Goal: Check status

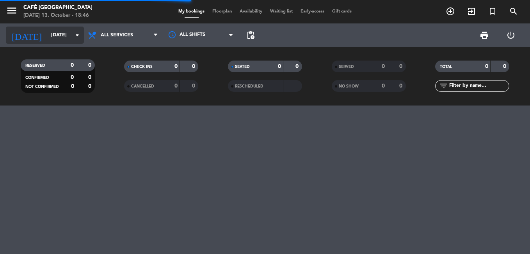
click at [56, 39] on input "Wed 1 Oct" at bounding box center [80, 34] width 66 height 13
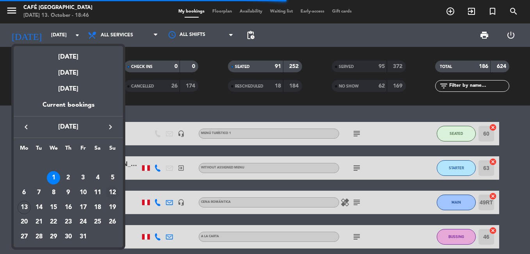
click at [113, 192] on div "12" at bounding box center [112, 192] width 13 height 13
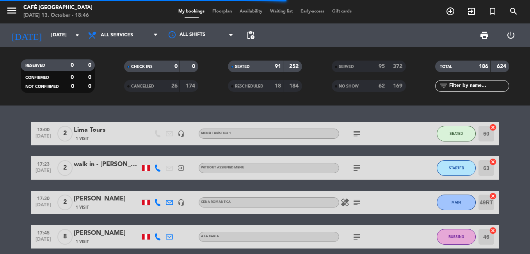
type input "[DATE]"
click at [365, 66] on div "SERVED" at bounding box center [351, 66] width 36 height 9
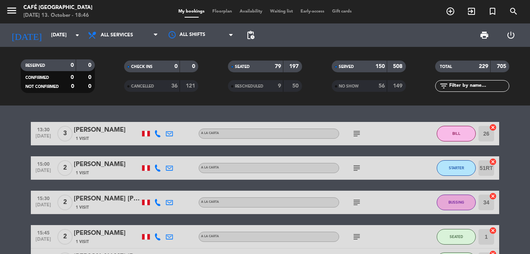
click at [463, 85] on input "text" at bounding box center [478, 86] width 60 height 9
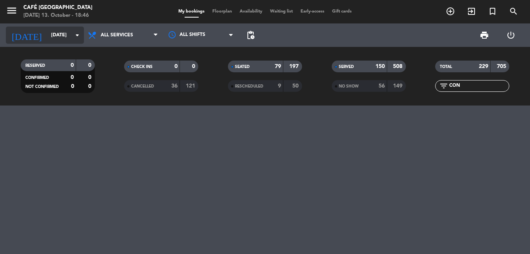
type input "CON"
click at [53, 36] on input "[DATE]" at bounding box center [80, 34] width 66 height 13
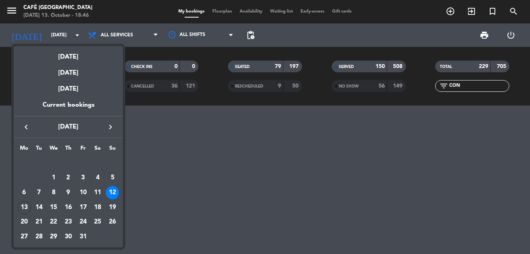
click at [115, 189] on div "12" at bounding box center [112, 192] width 13 height 13
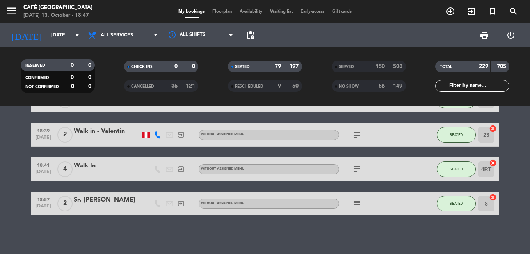
scroll to position [2029, 0]
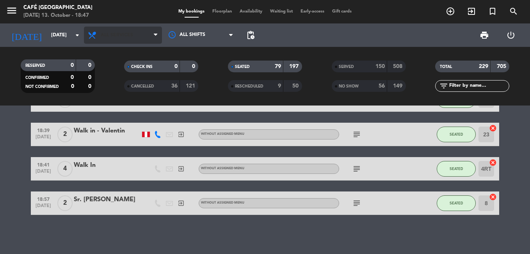
click at [118, 34] on span "All services" at bounding box center [117, 34] width 32 height 5
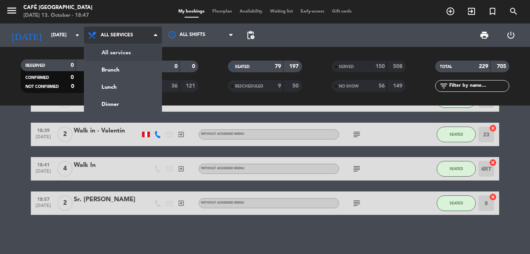
click at [126, 54] on div "menu [GEOGRAPHIC_DATA] [DATE] 13. October - 18:47 My bookings Floorplan Availab…" at bounding box center [265, 52] width 530 height 105
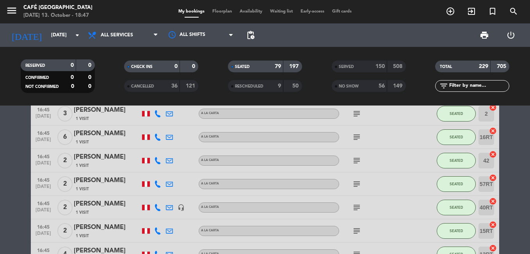
scroll to position [469, 0]
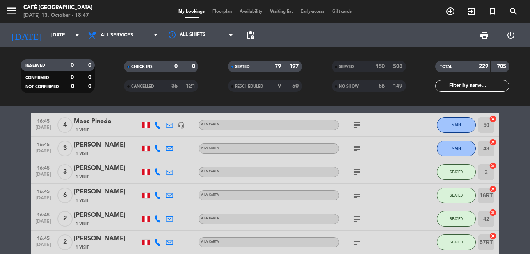
click at [360, 57] on div "SERVED 150 508 NO SHOW 56 149" at bounding box center [369, 76] width 104 height 43
click at [358, 64] on div "SERVED" at bounding box center [351, 66] width 36 height 9
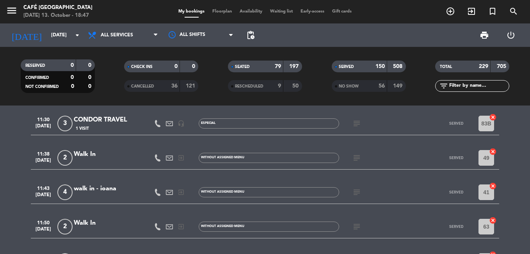
click at [106, 116] on div "CONDOR TRAVEL" at bounding box center [107, 120] width 66 height 10
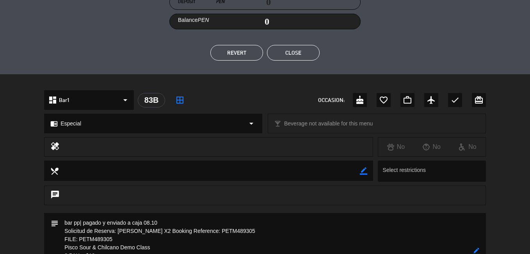
scroll to position [234, 0]
